Goal: Check status

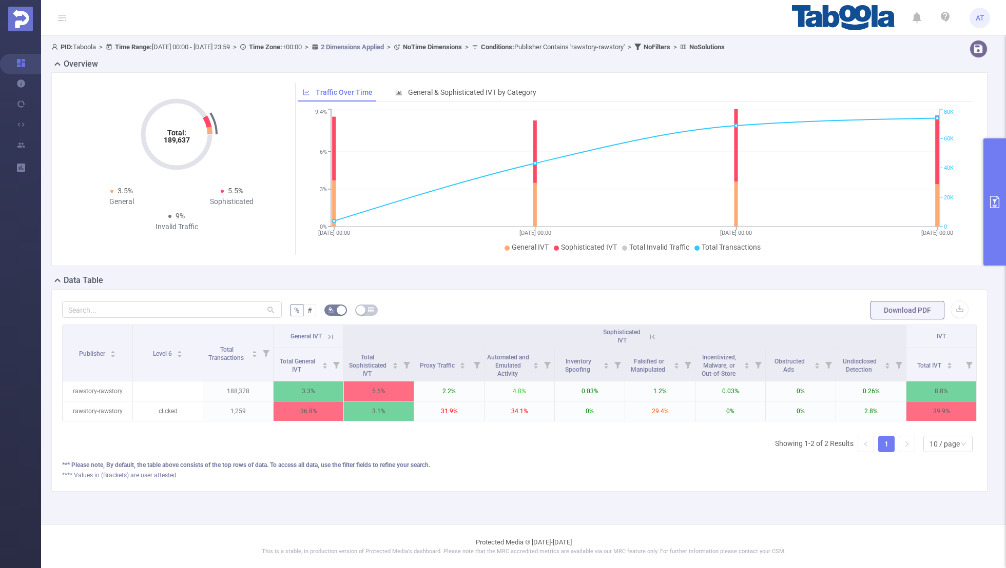
click at [992, 244] on button "primary" at bounding box center [994, 202] width 23 height 127
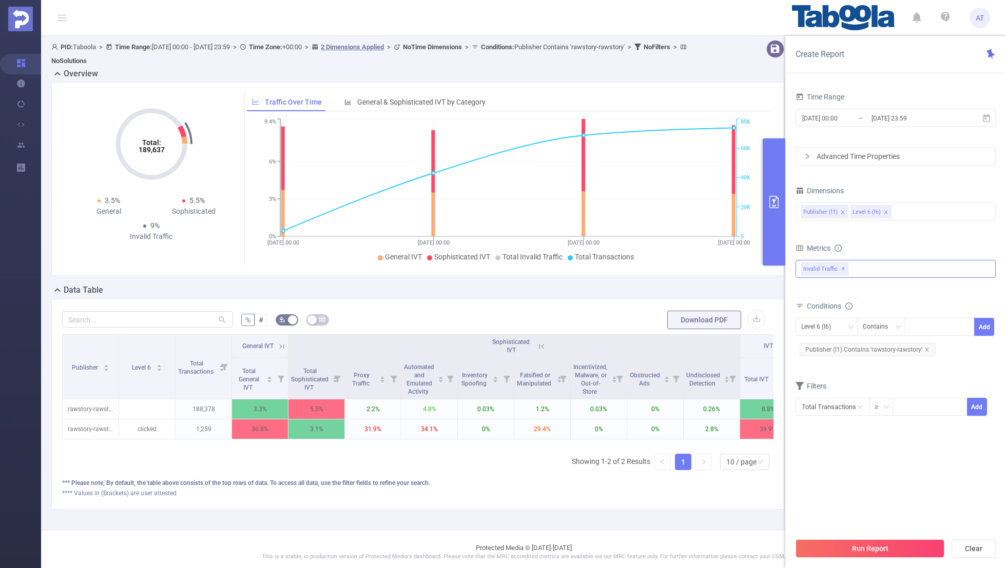
click at [871, 261] on div "Invalid Traffic ✕" at bounding box center [895, 269] width 200 height 18
click at [900, 243] on div "Metrics" at bounding box center [895, 249] width 200 height 17
click at [904, 207] on div "Publisher (l1) Level 6 (l6)" at bounding box center [895, 211] width 189 height 17
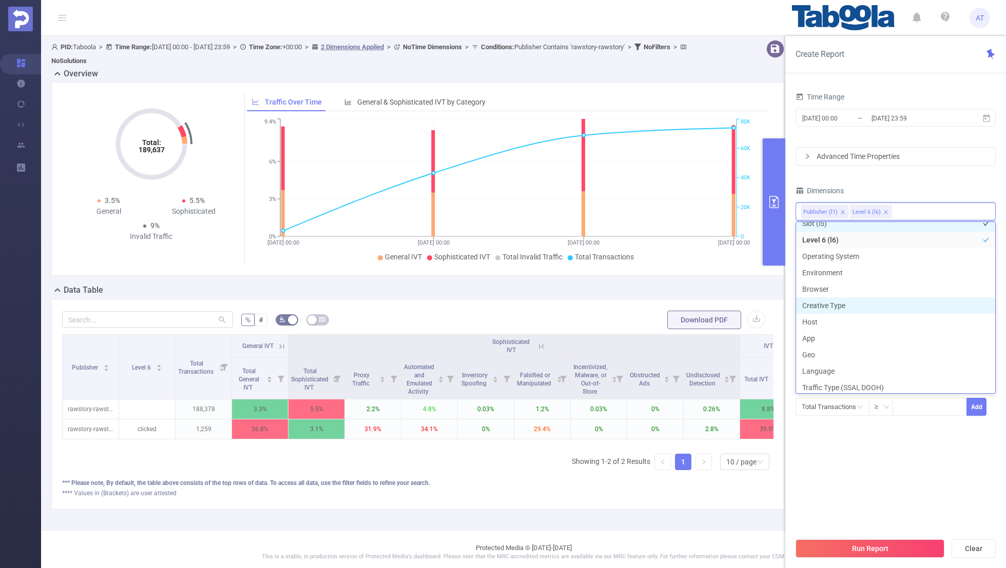
scroll to position [109, 0]
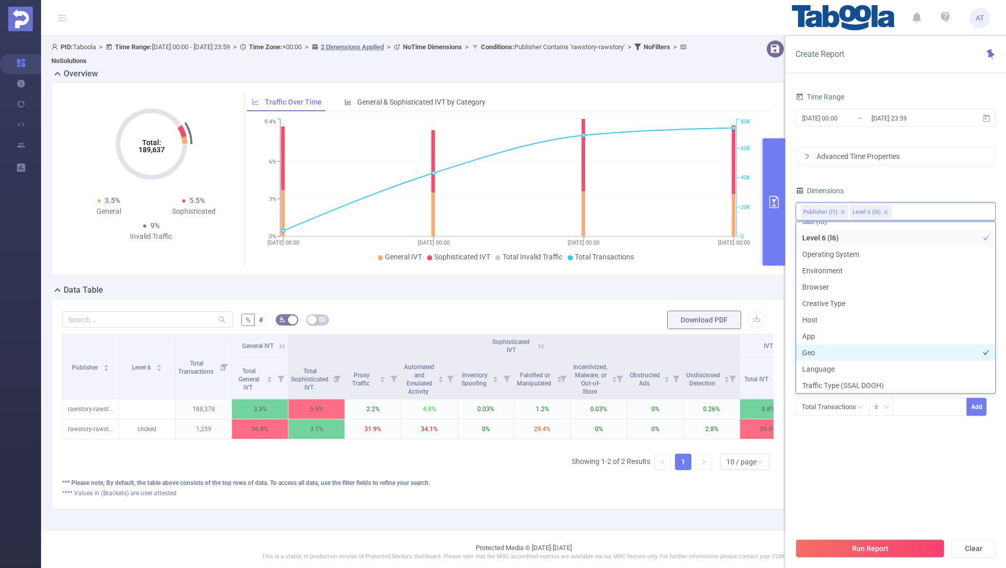
click at [825, 349] on li "Geo" at bounding box center [895, 353] width 199 height 16
click at [935, 179] on div "Time Range [DATE] 00:00 _ [DATE] 23:59 Advanced Time Properties Dimensions Publ…" at bounding box center [895, 260] width 200 height 340
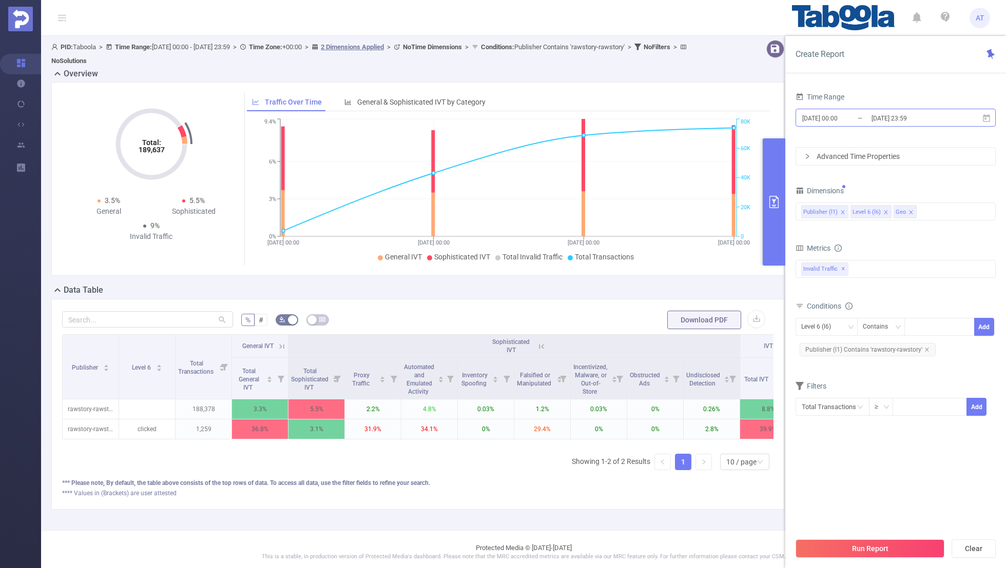
click at [867, 117] on input "[DATE] 00:00" at bounding box center [842, 118] width 83 height 14
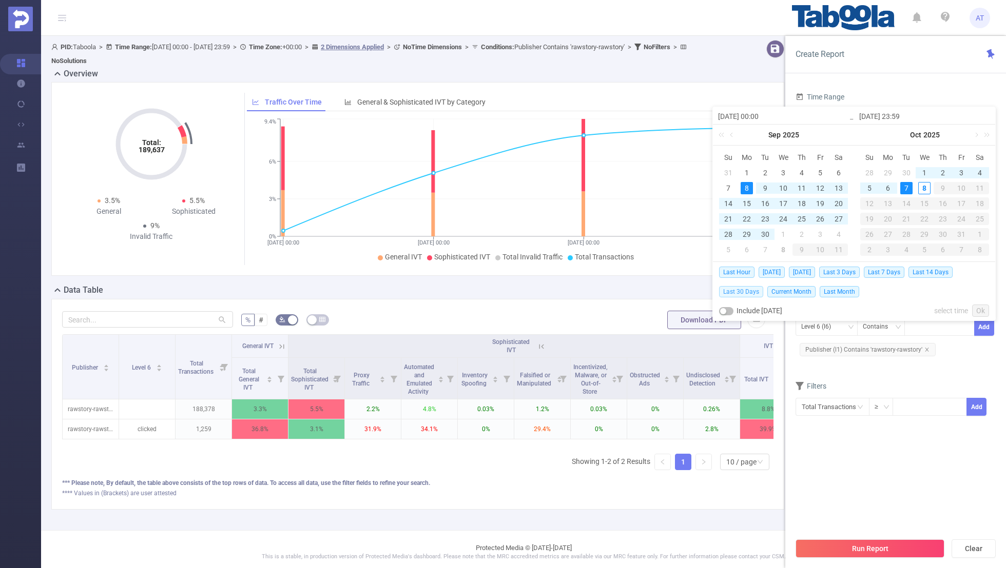
click at [754, 288] on span "Last 30 Days" at bounding box center [741, 291] width 44 height 11
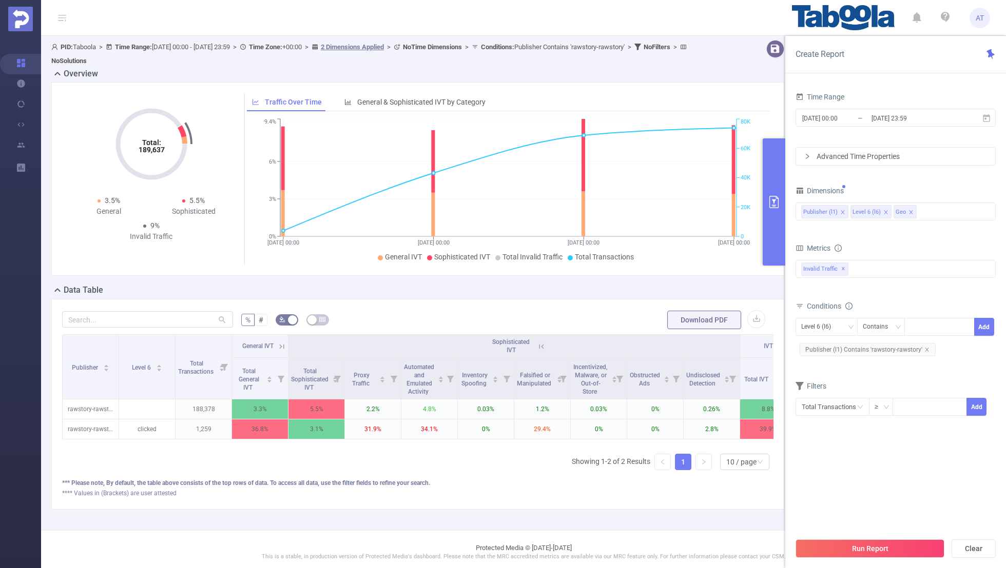
click at [820, 435] on div "Time Range [DATE] 00:00 _ [DATE] 23:59 Advanced Time Properties Dimensions Publ…" at bounding box center [895, 266] width 200 height 352
click at [828, 549] on button "Run Report" at bounding box center [869, 549] width 149 height 18
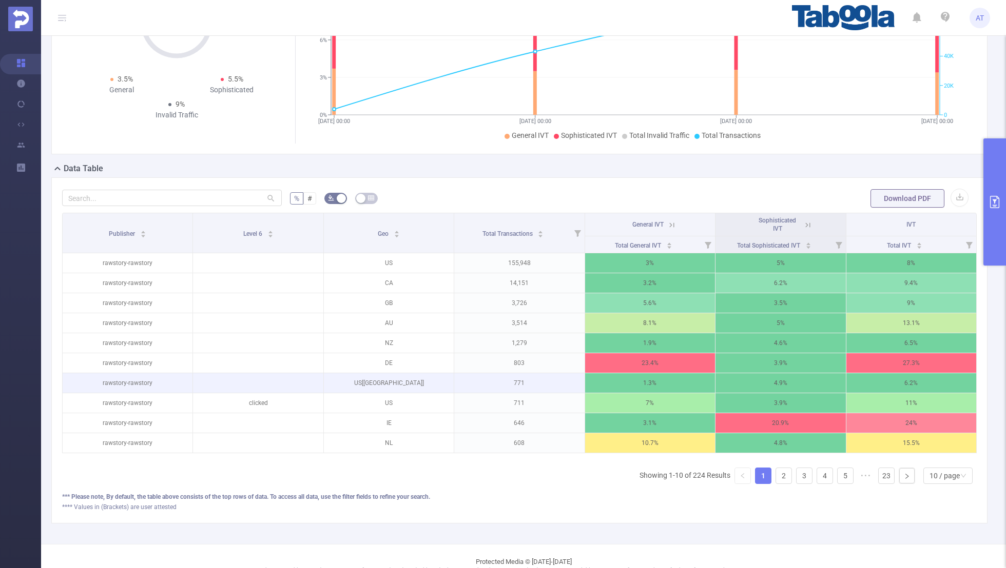
scroll to position [120, 0]
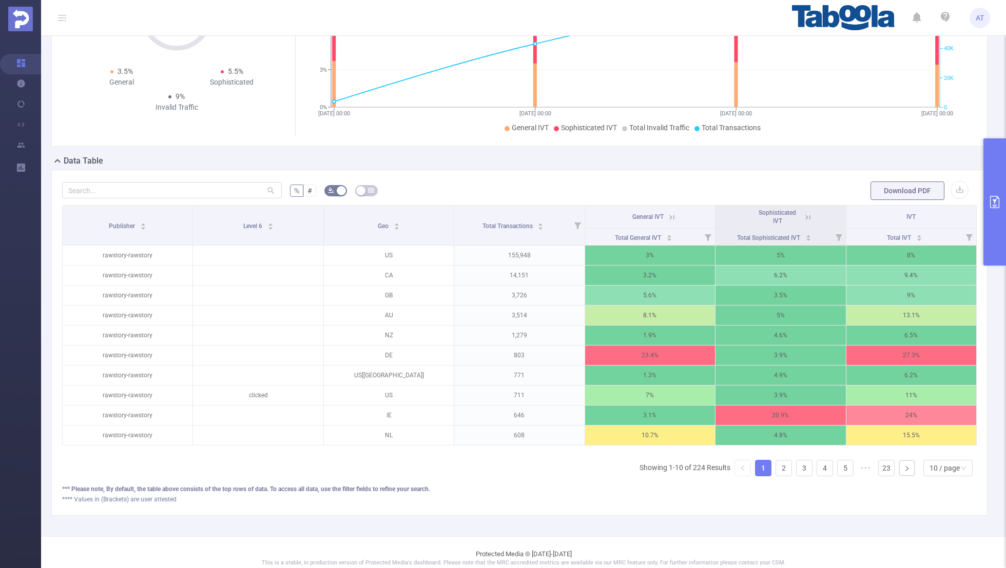
click at [673, 216] on icon at bounding box center [671, 217] width 9 height 9
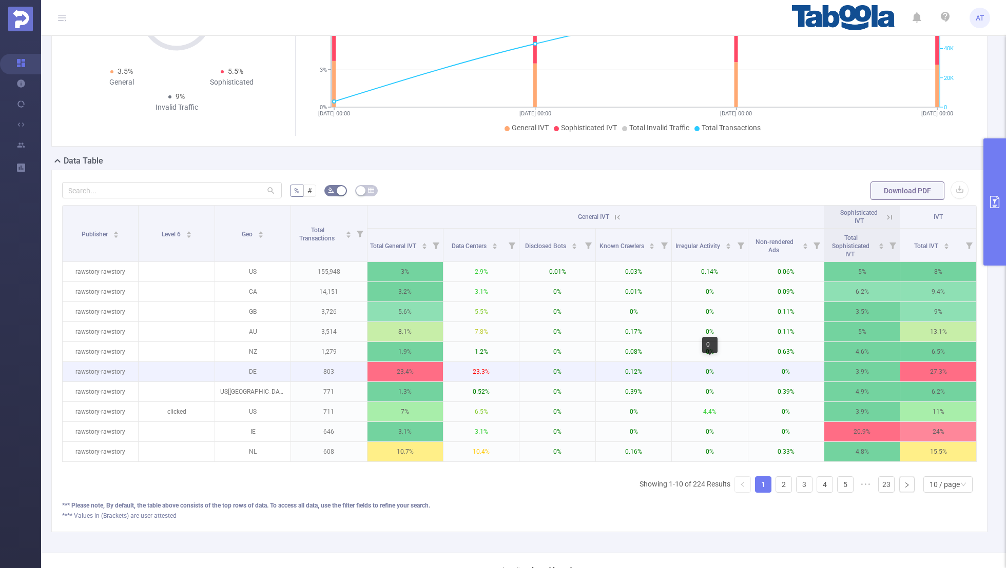
scroll to position [0, 2]
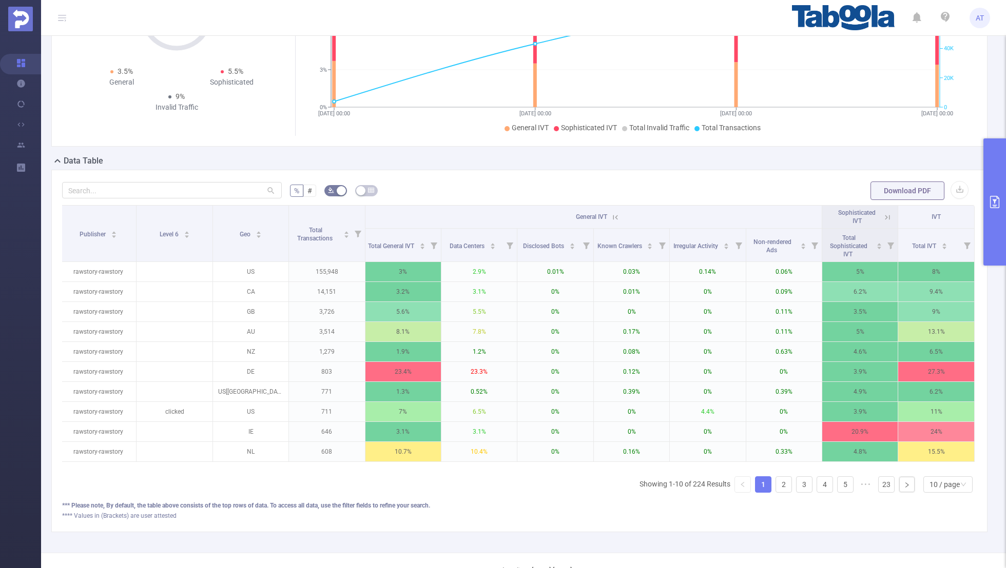
click at [887, 215] on icon at bounding box center [886, 217] width 9 height 9
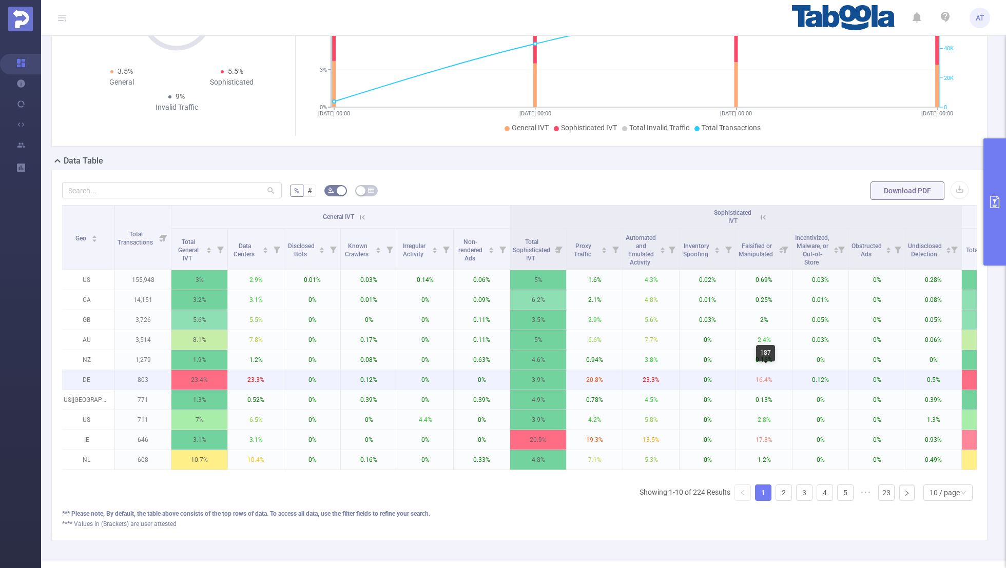
scroll to position [0, 160]
